Goal: Transaction & Acquisition: Purchase product/service

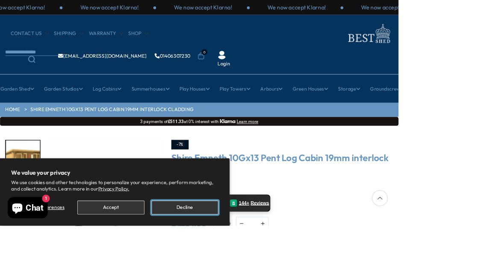
click at [214, 259] on button "Decline" at bounding box center [223, 251] width 81 height 17
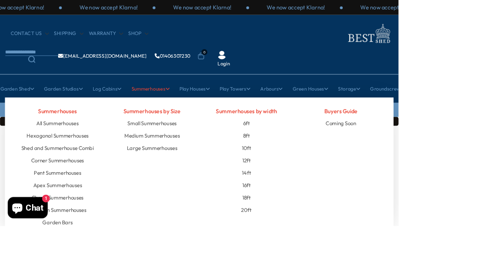
click at [170, 107] on link "Summerhouses" at bounding box center [182, 107] width 46 height 21
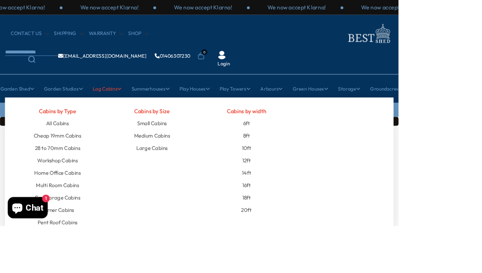
click at [124, 107] on link "Log Cabins" at bounding box center [129, 107] width 35 height 21
click at [53, 209] on link "Home Office Cabins" at bounding box center [69, 209] width 56 height 15
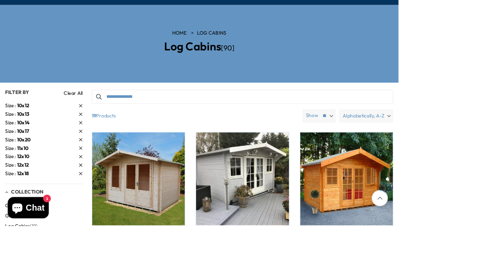
scroll to position [111, 0]
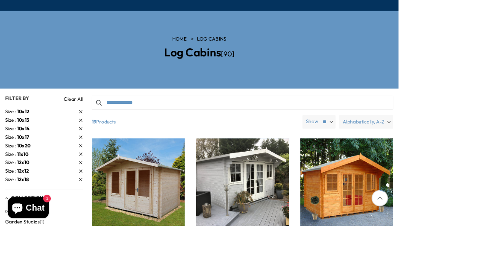
click at [23, 133] on span "10x12" at bounding box center [28, 135] width 15 height 8
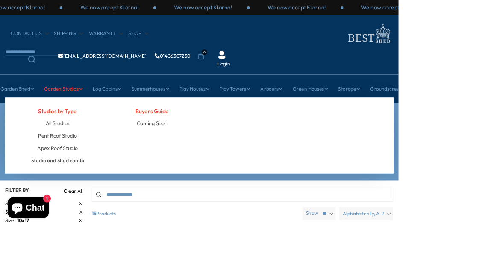
click at [68, 108] on link "Garden Studios" at bounding box center [76, 107] width 47 height 21
click at [63, 150] on link "All Studios" at bounding box center [69, 149] width 29 height 15
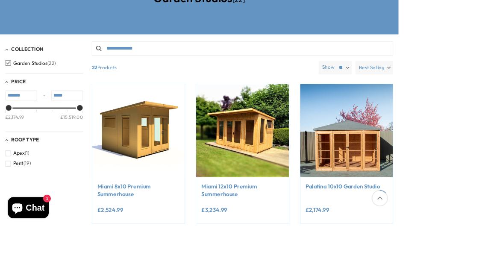
scroll to position [178, 0]
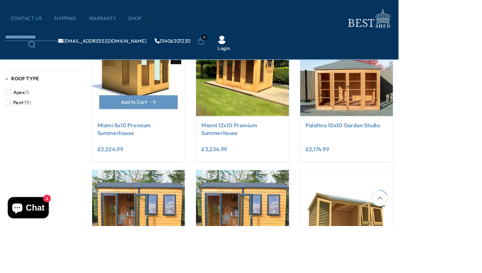
click at [138, 154] on link "Miami 8x10 Premium Summerhouse" at bounding box center [167, 156] width 99 height 19
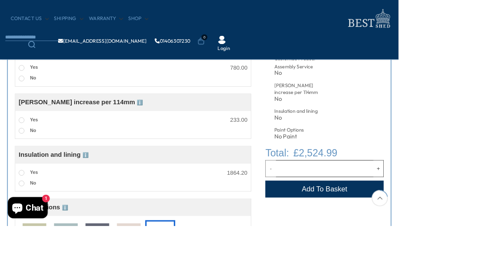
scroll to position [320, 0]
click at [29, 143] on span at bounding box center [26, 144] width 7 height 7
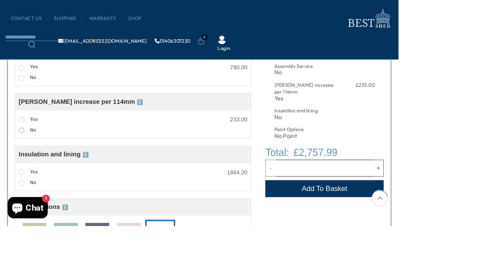
click at [29, 157] on label "No" at bounding box center [33, 157] width 21 height 11
click at [25, 207] on span at bounding box center [26, 208] width 7 height 7
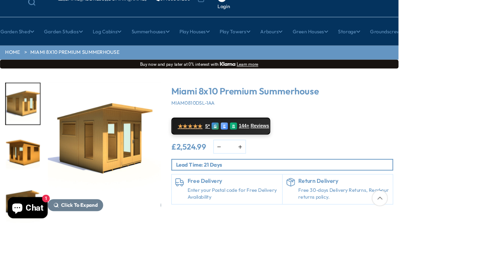
scroll to position [69, 0]
